Goal: Task Accomplishment & Management: Use online tool/utility

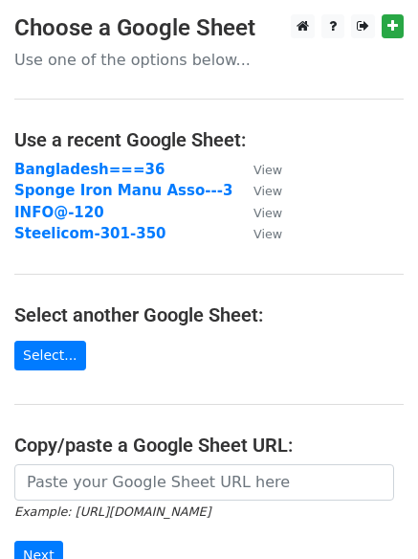
scroll to position [191, 0]
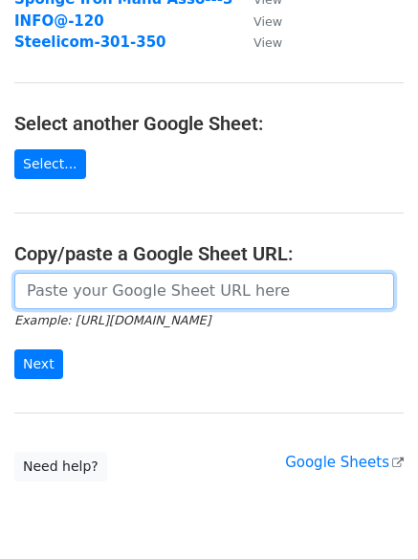
click at [105, 292] on input "url" at bounding box center [204, 291] width 380 height 36
paste input "https://docs.google.com/spreadsheets/d/1war5qYuo4S4mNDuEJ2q5SpNJGUIORIck_eJYWGg…"
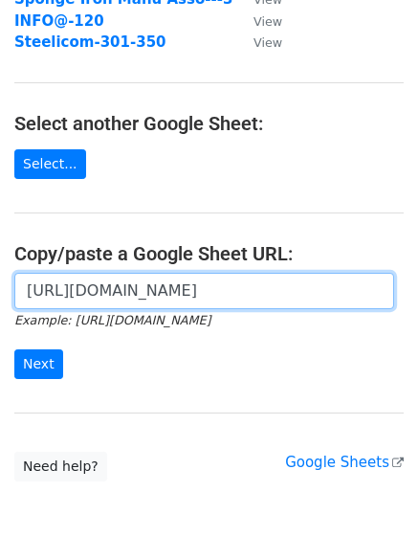
scroll to position [0, 437]
type input "https://docs.google.com/spreadsheets/d/1war5qYuo4S4mNDuEJ2q5SpNJGUIORIck_eJYWGg…"
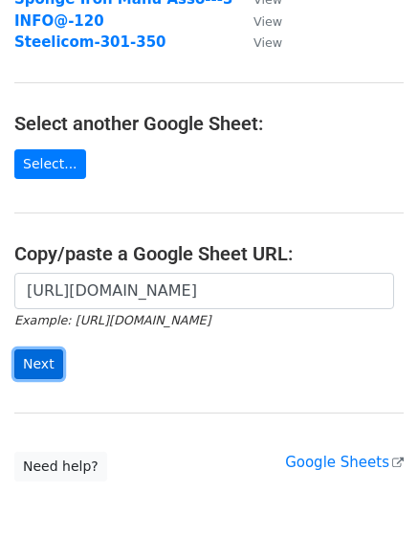
scroll to position [0, 0]
click at [29, 364] on input "Next" at bounding box center [38, 364] width 49 height 30
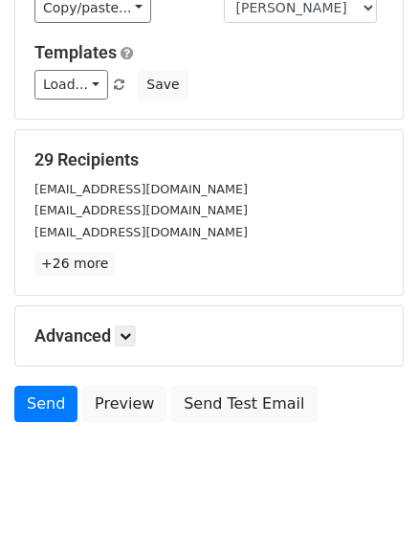
scroll to position [260, 0]
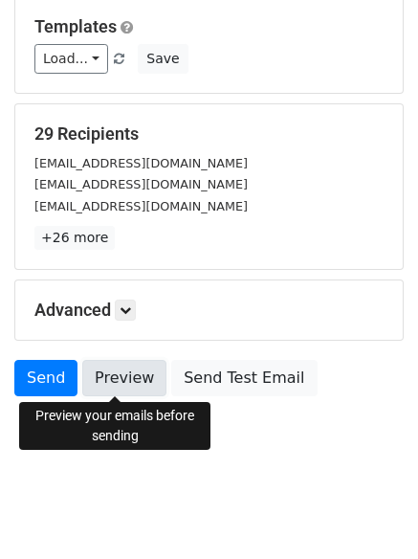
click at [112, 375] on link "Preview" at bounding box center [124, 378] width 84 height 36
click at [102, 383] on link "Preview" at bounding box center [124, 378] width 84 height 36
click at [104, 374] on link "Preview" at bounding box center [124, 378] width 84 height 36
click at [104, 377] on link "Preview" at bounding box center [124, 378] width 84 height 36
click at [104, 382] on link "Preview" at bounding box center [124, 378] width 84 height 36
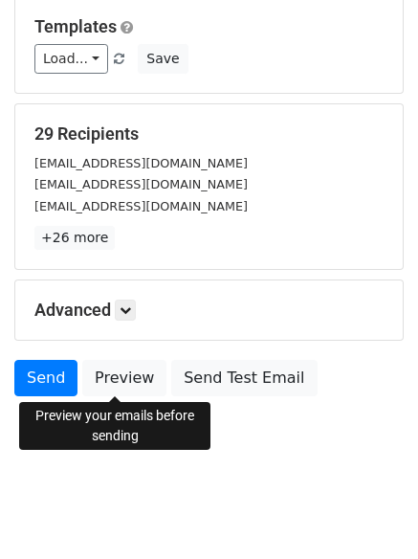
click at [40, 358] on form "Variables Copy/paste... {{COMPANY NAME}} {{EMIL ID}} Email column COMPANY NAME …" at bounding box center [208, 162] width 389 height 487
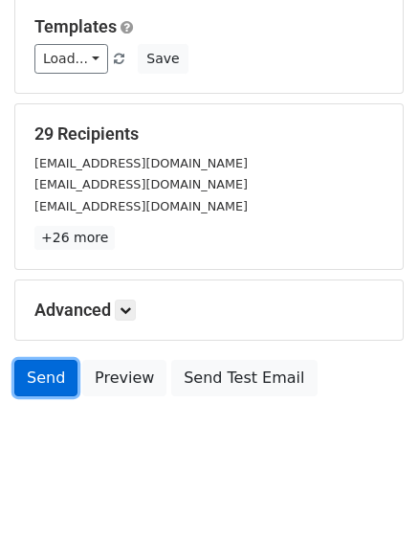
click at [36, 366] on link "Send" at bounding box center [45, 378] width 63 height 36
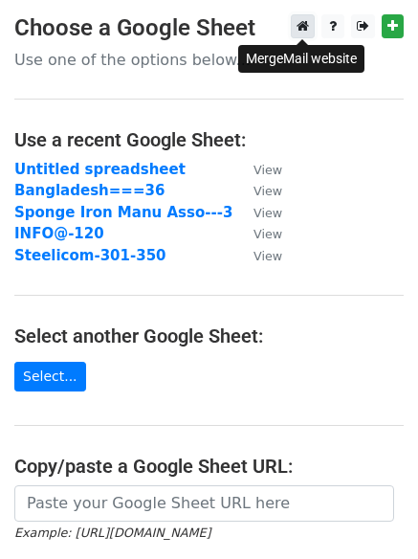
click at [301, 33] on icon at bounding box center [303, 25] width 12 height 13
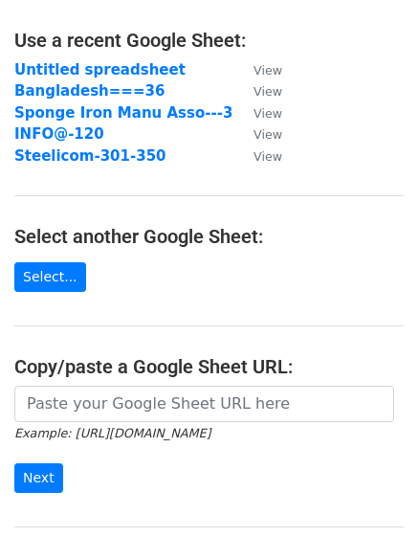
scroll to position [191, 0]
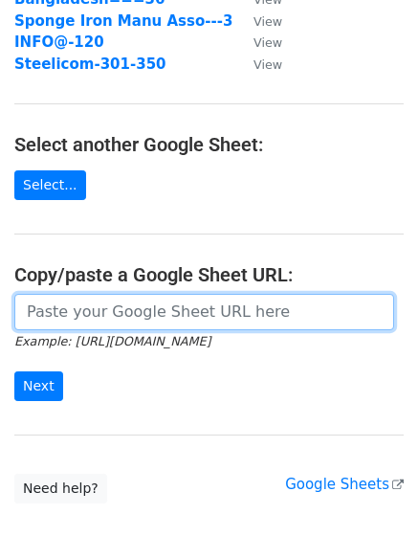
click at [84, 308] on input "url" at bounding box center [204, 312] width 380 height 36
paste input "https://docs.google.com/spreadsheets/d/1eVwA6nENjEWlqtquRuCpcQlNbGrHH6wAYzV-o2d…"
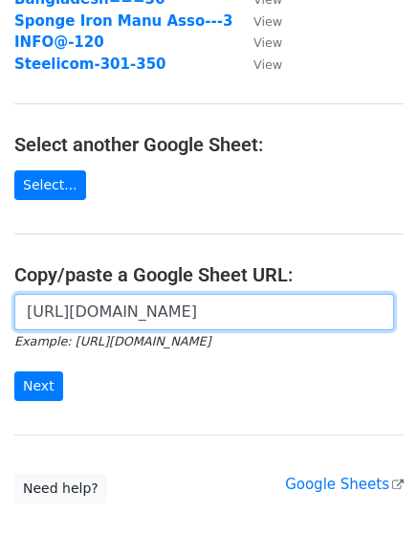
scroll to position [0, 430]
type input "[URL][DOMAIN_NAME]"
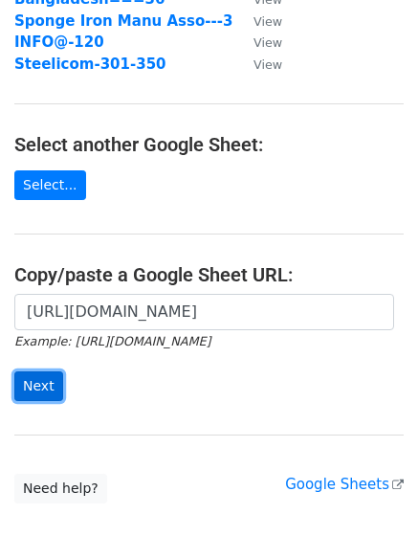
scroll to position [0, 0]
click at [40, 384] on input "Next" at bounding box center [38, 386] width 49 height 30
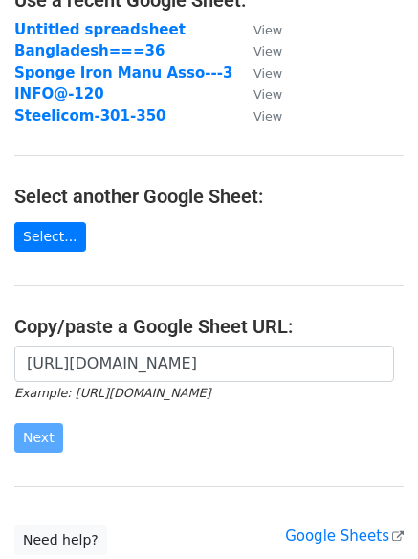
scroll to position [98, 0]
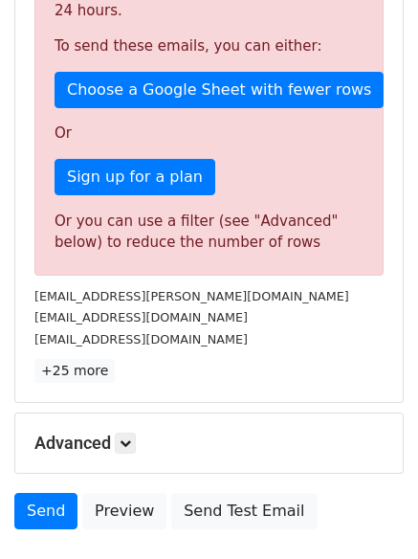
scroll to position [478, 0]
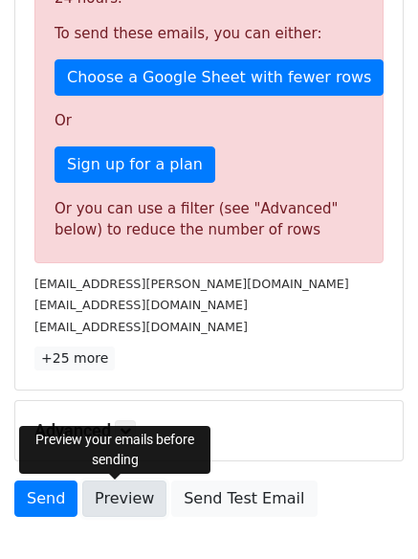
click at [129, 502] on link "Preview" at bounding box center [124, 498] width 84 height 36
click at [99, 497] on link "Preview" at bounding box center [124, 498] width 84 height 36
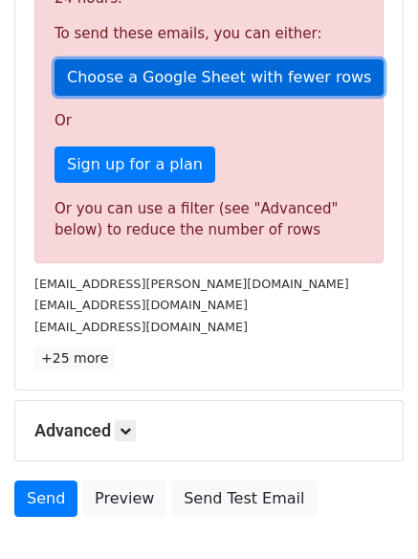
click at [126, 78] on link "Choose a Google Sheet with fewer rows" at bounding box center [219, 77] width 329 height 36
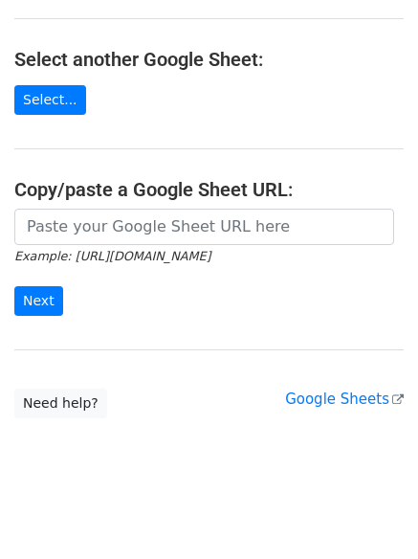
scroll to position [289, 0]
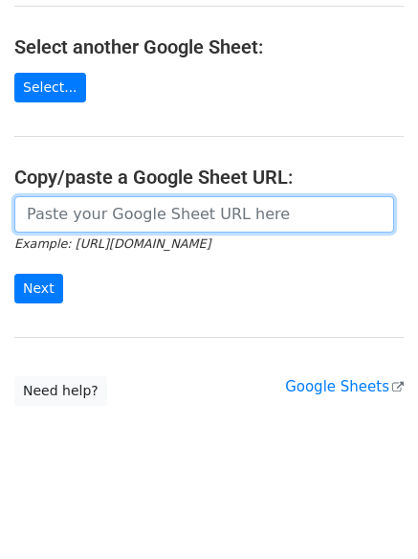
click at [96, 204] on input "url" at bounding box center [204, 214] width 380 height 36
click at [91, 209] on input "url" at bounding box center [204, 214] width 380 height 36
paste input "[URL][DOMAIN_NAME]"
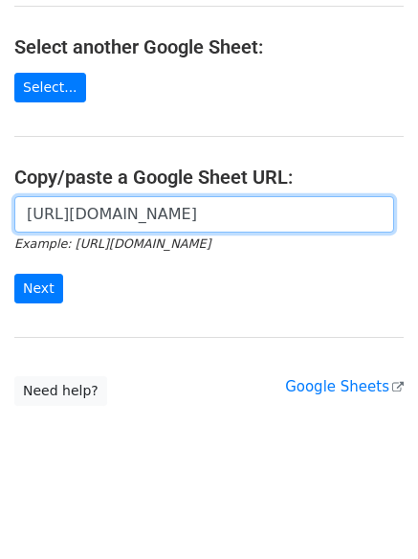
scroll to position [0, 430]
type input "[URL][DOMAIN_NAME]"
click at [14, 274] on input "Next" at bounding box center [38, 289] width 49 height 30
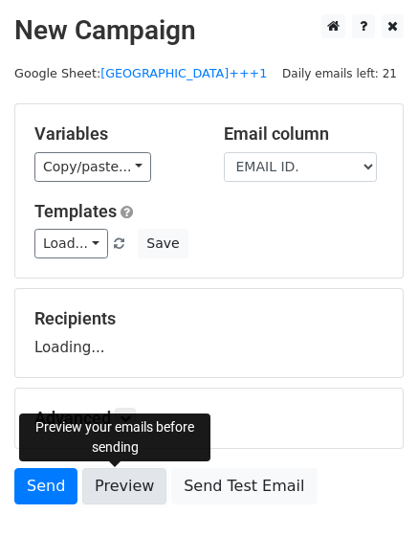
click at [106, 485] on link "Preview" at bounding box center [124, 486] width 84 height 36
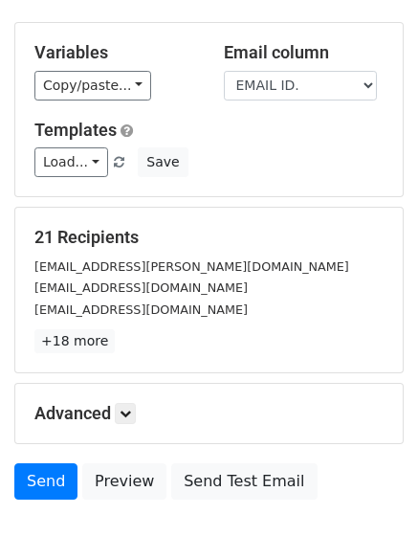
scroll to position [185, 0]
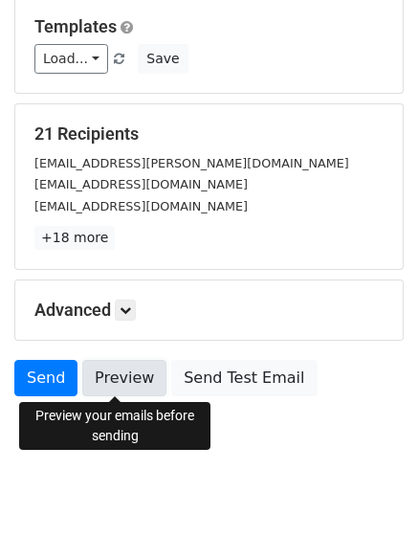
click at [118, 378] on link "Preview" at bounding box center [124, 378] width 84 height 36
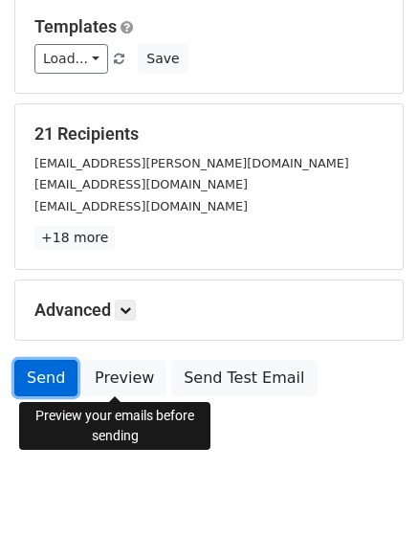
click at [35, 383] on link "Send" at bounding box center [45, 378] width 63 height 36
